Goal: Check status: Check status

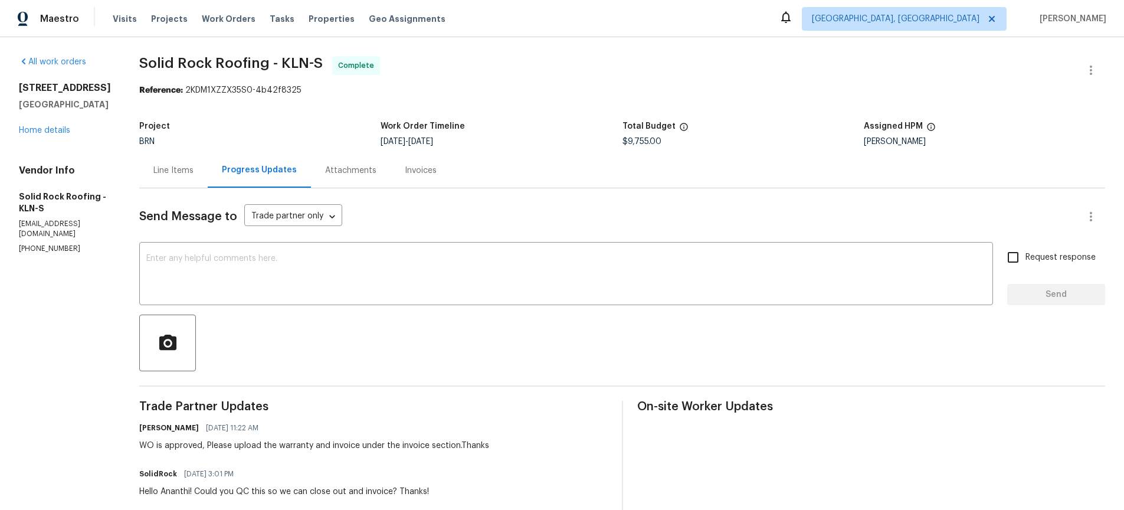
click at [414, 171] on div "Invoices" at bounding box center [421, 171] width 32 height 12
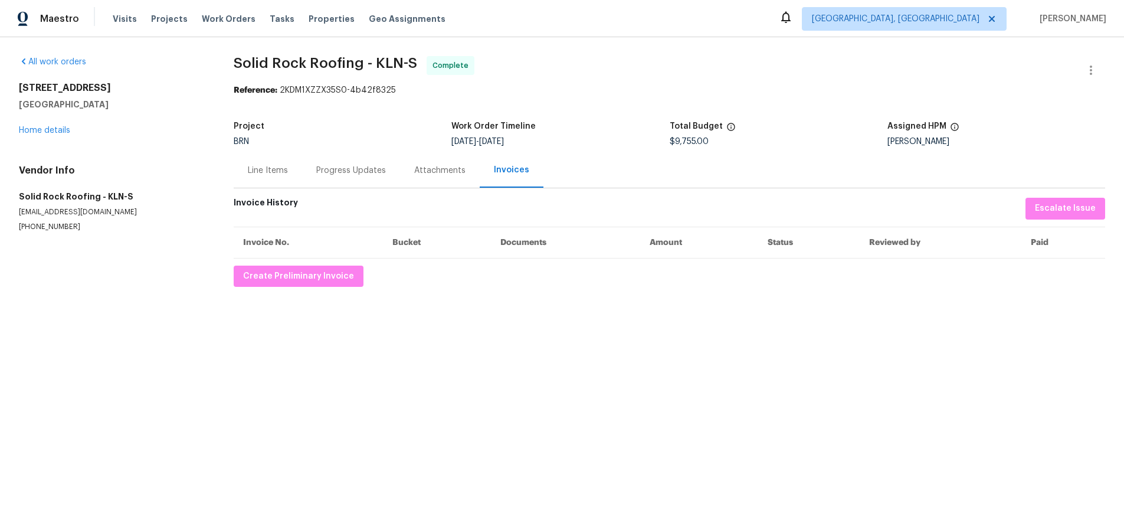
click at [444, 176] on div "Attachments" at bounding box center [439, 171] width 51 height 12
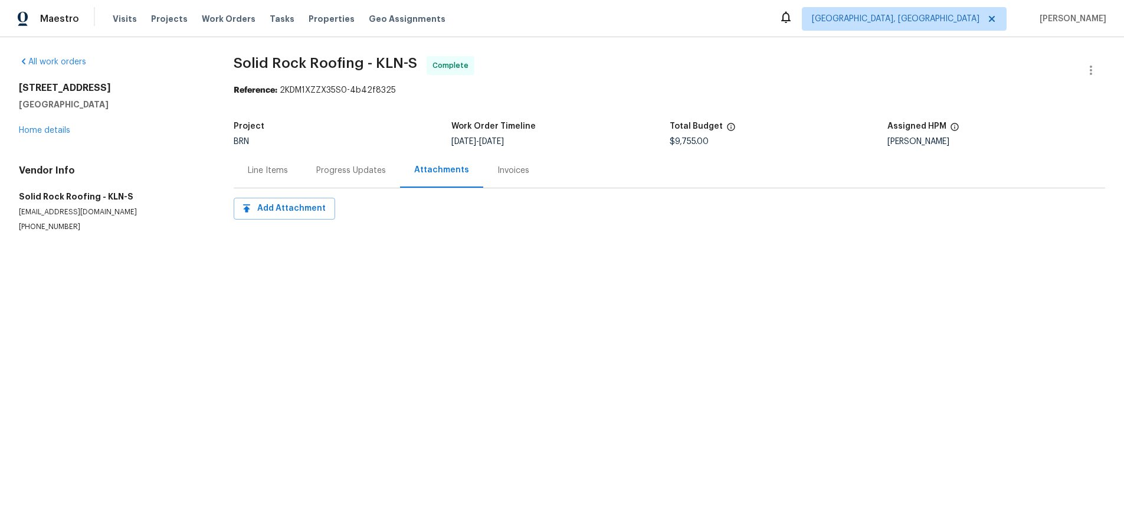
click at [359, 172] on div "Progress Updates" at bounding box center [351, 171] width 70 height 12
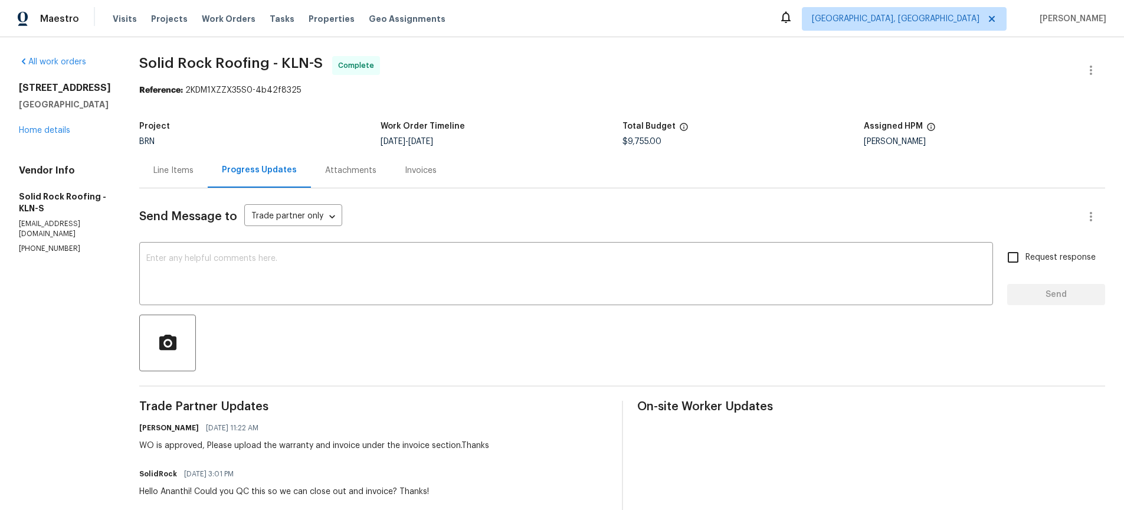
click at [273, 173] on div "Progress Updates" at bounding box center [259, 170] width 75 height 12
click at [190, 171] on div "Line Items" at bounding box center [173, 171] width 40 height 12
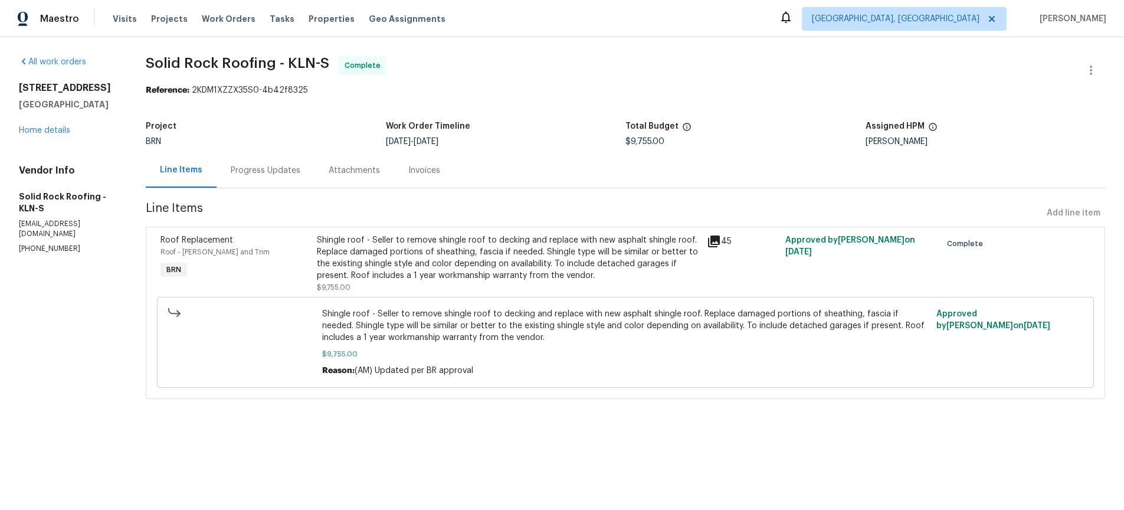
click at [716, 247] on div "45" at bounding box center [742, 241] width 71 height 14
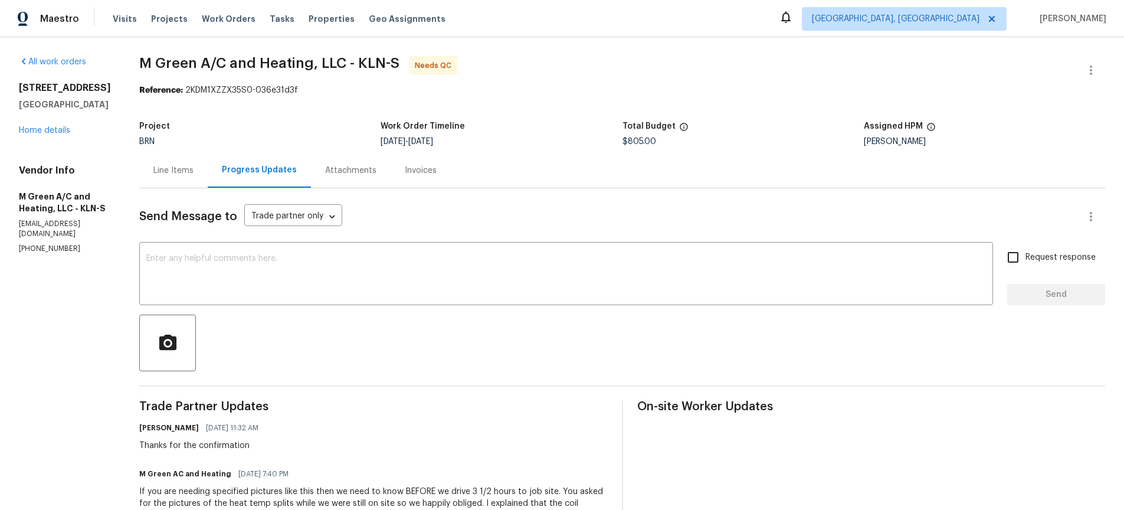
click at [437, 175] on div "Invoices" at bounding box center [421, 171] width 32 height 12
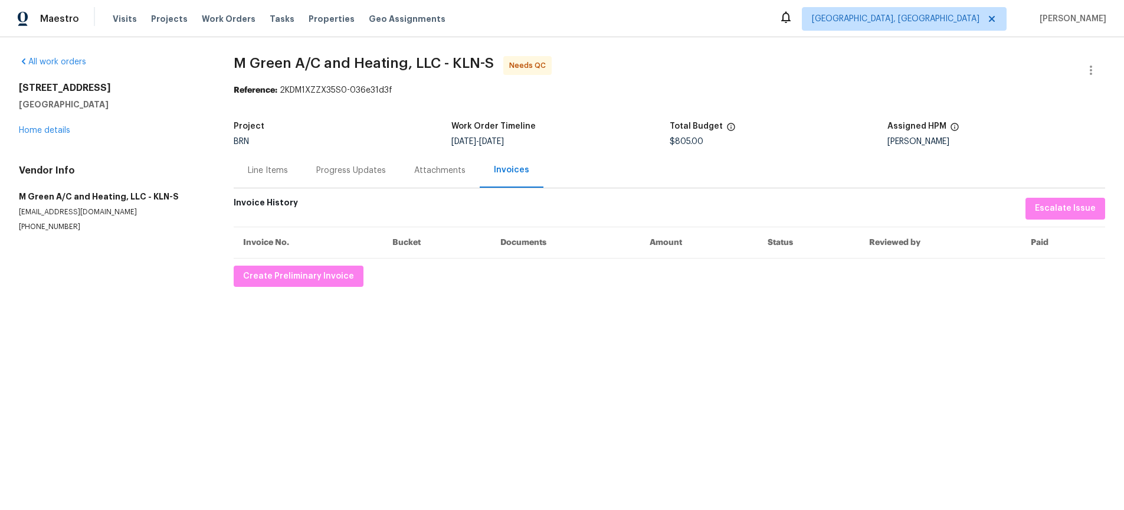
click at [277, 178] on div "Line Items" at bounding box center [268, 170] width 68 height 35
